Goal: Task Accomplishment & Management: Manage account settings

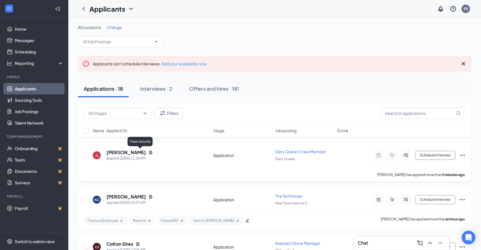
click at [149, 153] on icon "Document" at bounding box center [150, 153] width 3 height 4
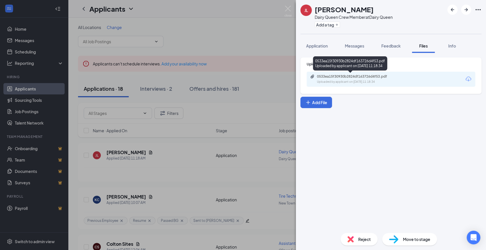
click at [378, 83] on div "Uploaded by applicant on [DATE] 11:18:34" at bounding box center [359, 82] width 85 height 5
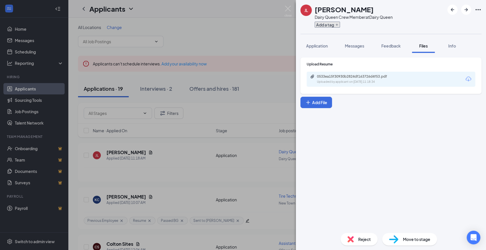
click at [336, 24] on icon "Plus" at bounding box center [336, 25] width 2 height 2
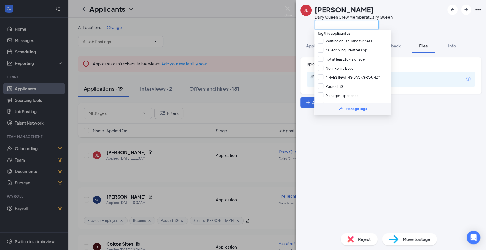
click at [336, 24] on input "text" at bounding box center [346, 24] width 64 height 9
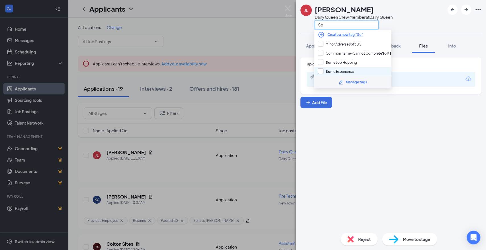
type input "So"
click at [324, 70] on input "So me Experience" at bounding box center [336, 71] width 36 height 6
checkbox input "true"
click at [447, 28] on div "[PERSON_NAME] Dairy Queen Crew Member at Dairy Queen So" at bounding box center [391, 17] width 190 height 34
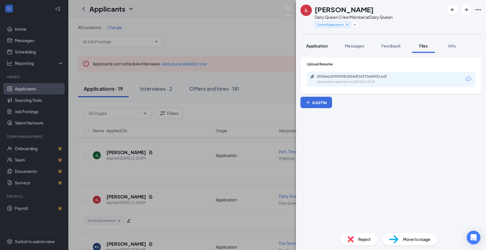
click at [310, 46] on span "Application" at bounding box center [317, 45] width 22 height 5
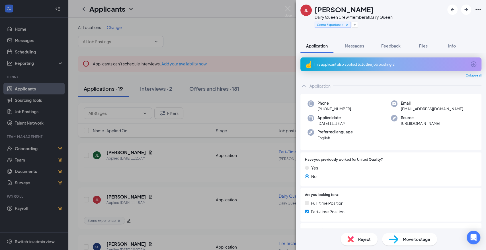
click at [333, 65] on div "This applicant also applied to 1 other job posting(s)" at bounding box center [390, 64] width 153 height 5
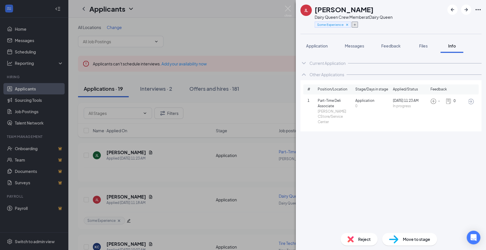
click at [354, 25] on icon "Plus" at bounding box center [354, 25] width 2 height 2
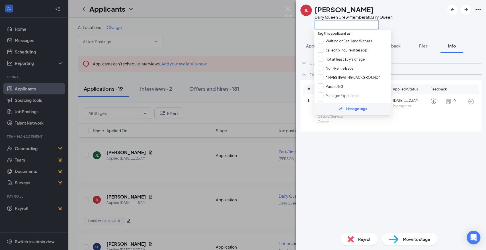
click at [354, 26] on input "text" at bounding box center [346, 24] width 64 height 9
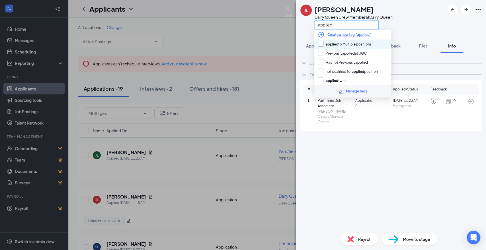
type input "applied"
click at [351, 43] on input "applied to Multiple positions" at bounding box center [345, 44] width 54 height 6
checkbox input "true"
click at [401, 22] on div "[PERSON_NAME] Dairy Queen Crew Member at Dairy Queen applied" at bounding box center [391, 17] width 190 height 34
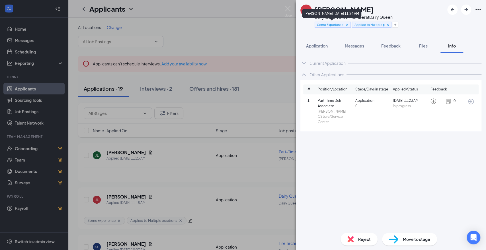
click at [346, 24] on icon "Cross" at bounding box center [347, 25] width 2 height 2
click at [358, 24] on icon "Plus" at bounding box center [358, 24] width 3 height 3
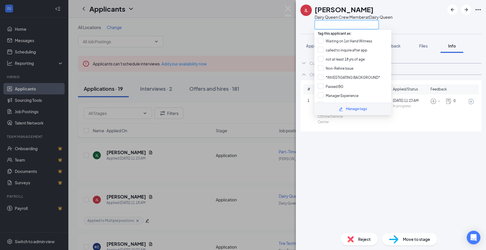
click at [357, 23] on input "text" at bounding box center [346, 24] width 64 height 9
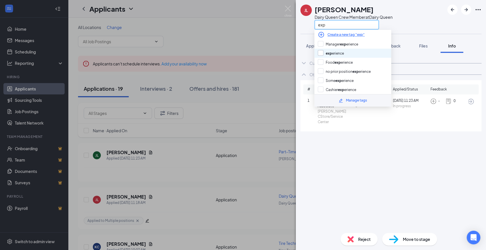
type input "exp"
click at [343, 52] on input "exp erience" at bounding box center [331, 53] width 26 height 6
checkbox input "true"
click at [409, 12] on div "[PERSON_NAME] Dairy Queen Crew Member at Dairy Queen exp" at bounding box center [391, 17] width 190 height 34
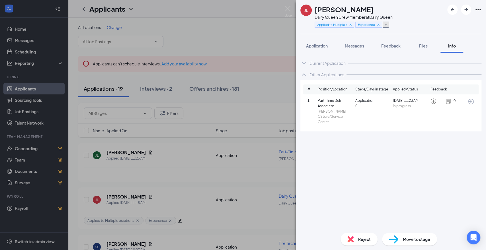
click at [387, 24] on icon "Plus" at bounding box center [385, 24] width 3 height 3
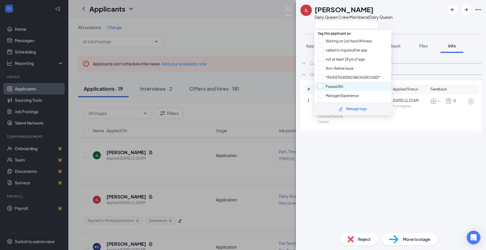
click at [337, 84] on input "Passed BG" at bounding box center [331, 86] width 26 height 6
checkbox input "true"
click at [432, 30] on div "[PERSON_NAME] Dairy Queen Crew Member at Dairy Queen" at bounding box center [391, 17] width 190 height 34
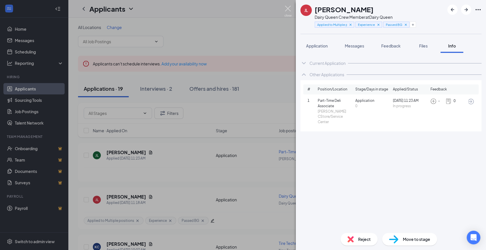
click at [289, 9] on img at bounding box center [287, 11] width 7 height 11
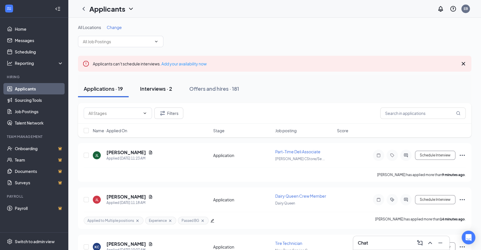
click at [163, 89] on div "Interviews · 2" at bounding box center [156, 88] width 32 height 7
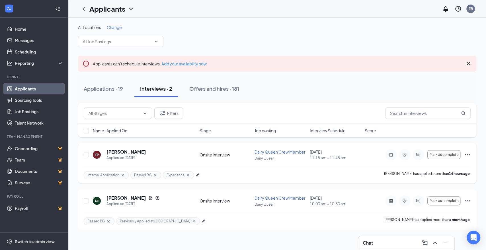
click at [415, 155] on icon "ActiveChat" at bounding box center [418, 155] width 7 height 5
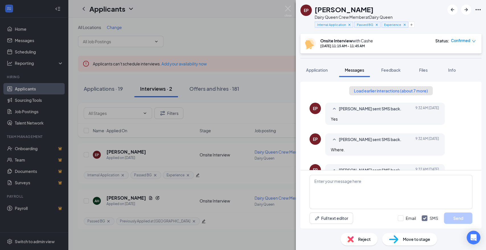
click at [364, 90] on button "Load earlier interactions (about 7 more)" at bounding box center [391, 90] width 84 height 9
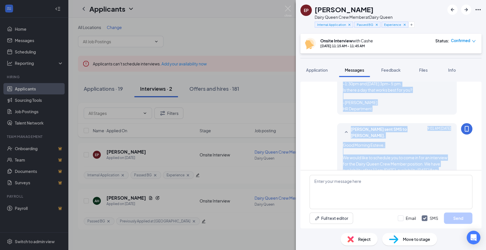
scroll to position [142, 0]
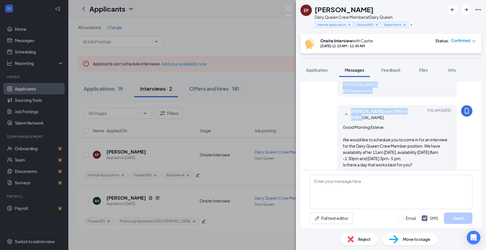
drag, startPoint x: 338, startPoint y: 113, endPoint x: 408, endPoint y: 103, distance: 70.7
click at [408, 103] on div "Workstream sent automated SMS to [PERSON_NAME]. [DATE] Hello Esteve, Thank you …" at bounding box center [390, 246] width 163 height 612
click at [389, 103] on div "Workstream sent automated SMS to [PERSON_NAME]. [DATE] Hello Esteve, Thank you …" at bounding box center [390, 246] width 163 height 612
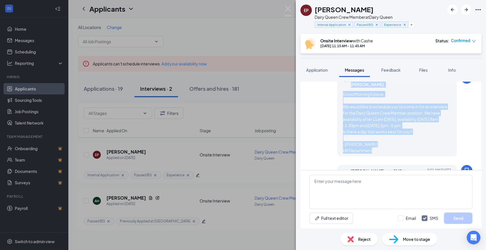
scroll to position [52, 0]
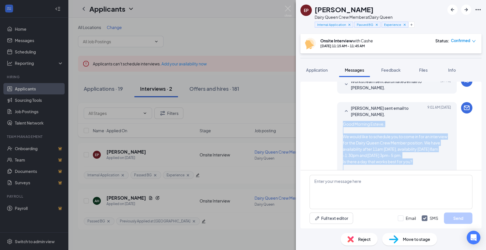
drag, startPoint x: 371, startPoint y: 90, endPoint x: 337, endPoint y: 122, distance: 46.5
click at [337, 121] on div "[PERSON_NAME] sent email to [PERSON_NAME]. [DATE] 9:01 AM Good Morning Esteve, …" at bounding box center [397, 144] width 120 height 84
copy span "Good Morning Esteve, We would like to schedule you to come in for an interview …"
click at [285, 8] on img at bounding box center [287, 11] width 7 height 11
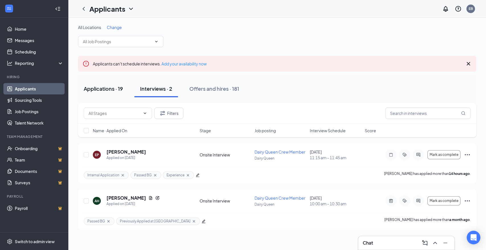
click at [107, 91] on div "Applications · 19" at bounding box center [103, 88] width 39 height 7
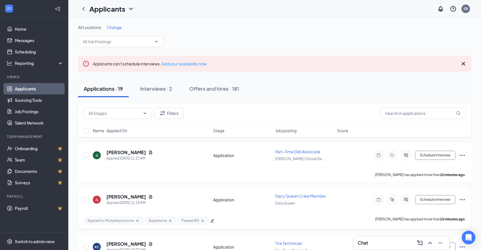
click at [406, 202] on div at bounding box center [405, 199] width 11 height 11
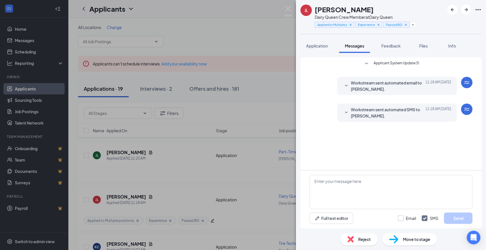
click at [403, 220] on input "Email" at bounding box center [407, 218] width 18 height 6
checkbox input "true"
click at [334, 220] on button "Full text editor" at bounding box center [331, 218] width 44 height 11
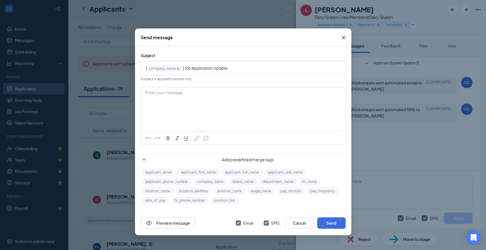
click at [228, 95] on div "Enter your message" at bounding box center [243, 93] width 195 height 6
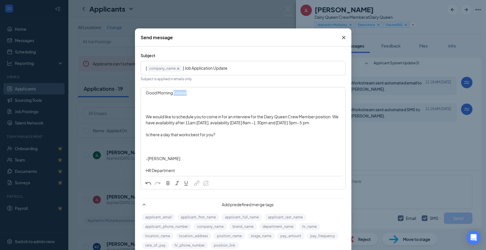
drag, startPoint x: 182, startPoint y: 94, endPoint x: 171, endPoint y: 94, distance: 11.7
click at [171, 94] on span "Good Morning Esteve," at bounding box center [167, 92] width 42 height 5
click at [197, 216] on button "applicant_first_name" at bounding box center [198, 217] width 42 height 7
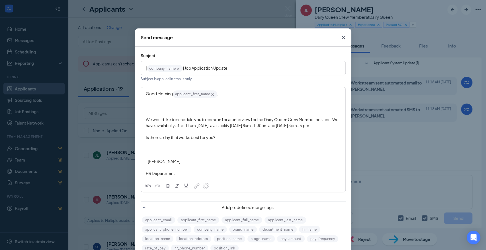
click at [233, 97] on div "Good Morning applicant_first_name‌‌‌‌ {{applicant_first_name}} ," at bounding box center [243, 94] width 195 height 9
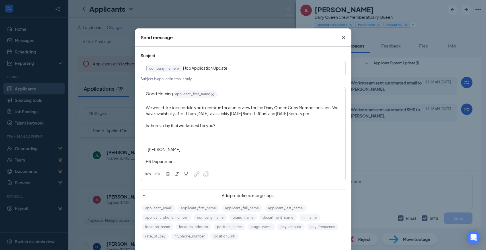
click at [183, 113] on span "We would like to schedule you to come in for an interview for the Dairy Queen C…" at bounding box center [242, 110] width 193 height 11
click at [187, 113] on span "We would like to schedule you to come in for an interview for the Dairy Queen C…" at bounding box center [242, 110] width 193 height 11
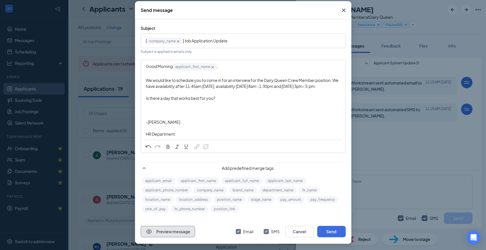
click at [172, 228] on button "Preview message" at bounding box center [168, 231] width 54 height 11
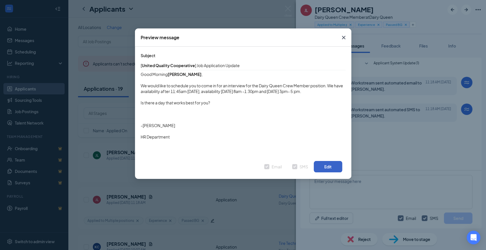
click at [324, 171] on button "Edit" at bounding box center [328, 166] width 28 height 11
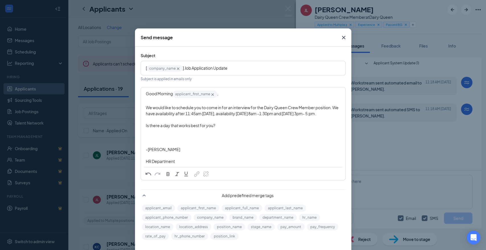
drag, startPoint x: 320, startPoint y: 114, endPoint x: 330, endPoint y: 114, distance: 9.7
click at [316, 114] on span "am [DATE], availability [DATE] 8am -1:30pm and [DATE] 3pm- 5:pm." at bounding box center [255, 113] width 120 height 5
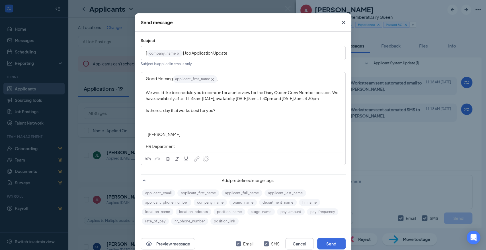
scroll to position [27, 0]
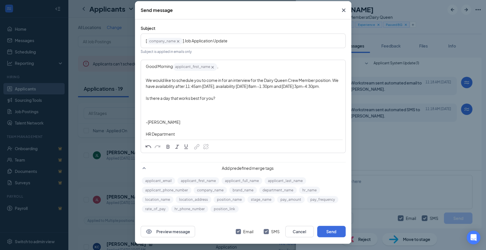
click at [338, 87] on div "Good Morning applicant_first_name‌‌‌‌ {{applicant_first_name}} , We would like …" at bounding box center [243, 99] width 204 height 79
click at [333, 231] on button "Send" at bounding box center [331, 231] width 28 height 11
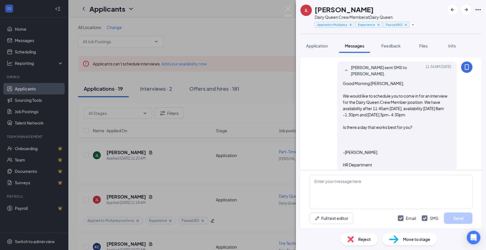
scroll to position [187, 0]
click at [289, 7] on img at bounding box center [287, 11] width 7 height 11
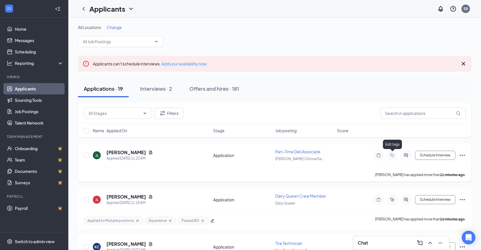
click at [393, 155] on icon "Tag" at bounding box center [392, 155] width 7 height 5
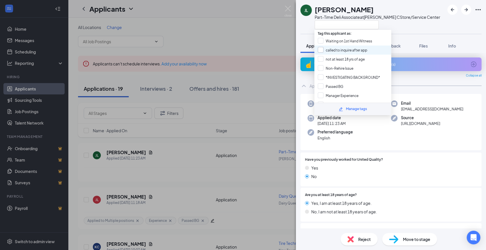
scroll to position [32, 0]
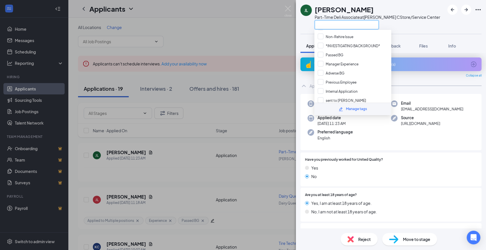
click at [353, 25] on input "text" at bounding box center [346, 24] width 64 height 9
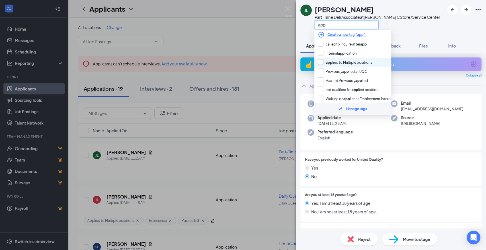
type input "app"
click at [349, 64] on input "app lied to Multiple positions" at bounding box center [345, 62] width 54 height 6
checkbox input "true"
click at [411, 35] on div "[PERSON_NAME] Part-Time Deli Associate at [PERSON_NAME] CStore/Service Center a…" at bounding box center [391, 125] width 190 height 250
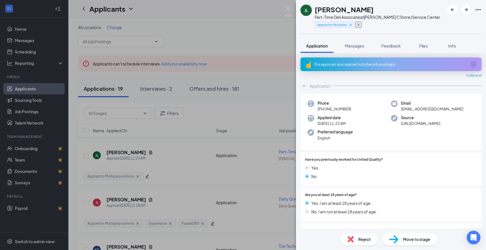
click at [357, 25] on icon "Plus" at bounding box center [358, 24] width 3 height 3
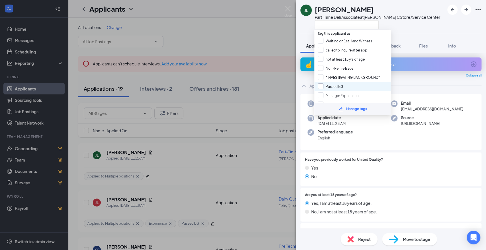
click at [337, 83] on input "Passed BG" at bounding box center [331, 86] width 26 height 6
checkbox input "true"
click at [418, 27] on div at bounding box center [376, 24] width 125 height 9
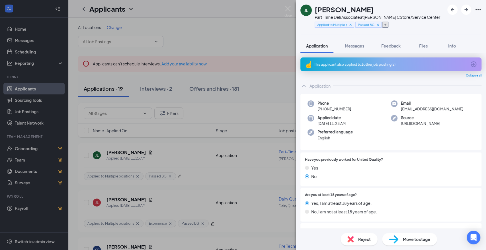
click at [387, 26] on button "button" at bounding box center [385, 25] width 6 height 6
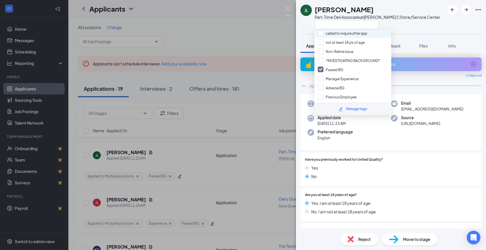
scroll to position [32, 0]
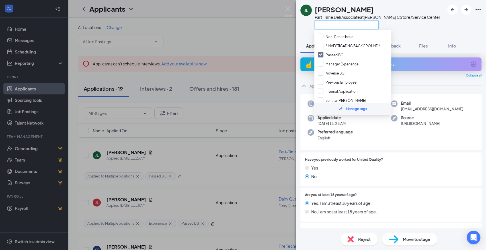
click at [351, 24] on input "text" at bounding box center [346, 24] width 64 height 9
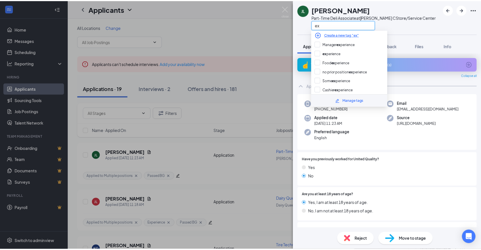
scroll to position [0, 0]
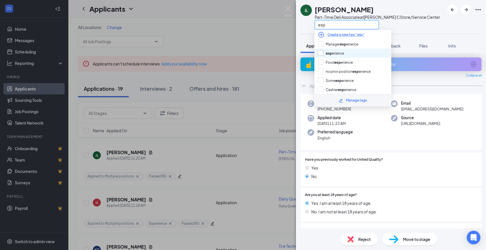
type input "exp"
click at [341, 52] on input "exp erience" at bounding box center [331, 53] width 26 height 6
checkbox input "true"
click at [416, 29] on div "exp" at bounding box center [376, 24] width 125 height 9
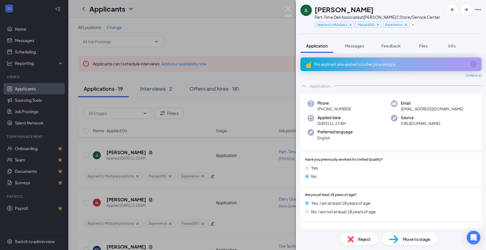
click at [289, 9] on img at bounding box center [287, 11] width 7 height 11
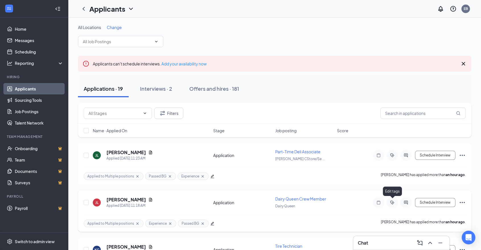
click at [393, 202] on icon "ActiveTag" at bounding box center [392, 202] width 7 height 5
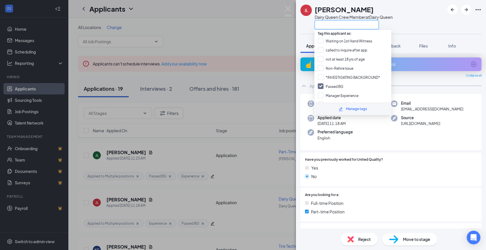
click at [334, 21] on input "text" at bounding box center [346, 24] width 64 height 9
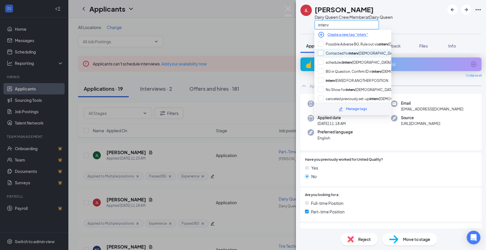
type input "interv"
click at [349, 54] on input "Contacted for interv iew" at bounding box center [357, 53] width 79 height 6
checkbox input "true"
click at [414, 21] on div "JL Jesse Lavallie Dairy Queen Crew Member at Dairy Queen interv" at bounding box center [391, 17] width 190 height 34
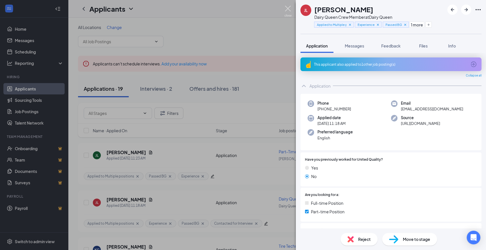
click at [290, 10] on img at bounding box center [287, 11] width 7 height 11
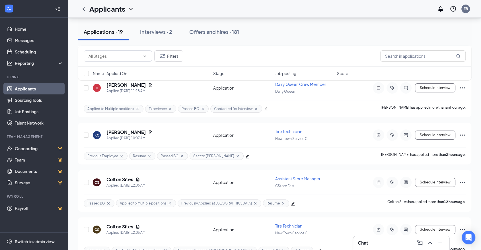
scroll to position [126, 0]
